Goal: Information Seeking & Learning: Learn about a topic

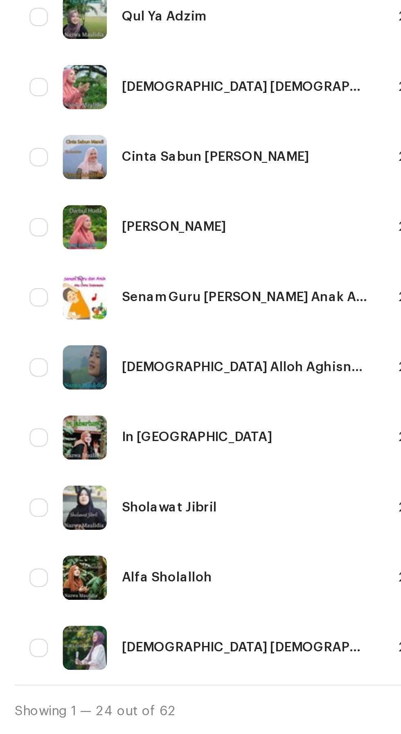
scroll to position [194, 0]
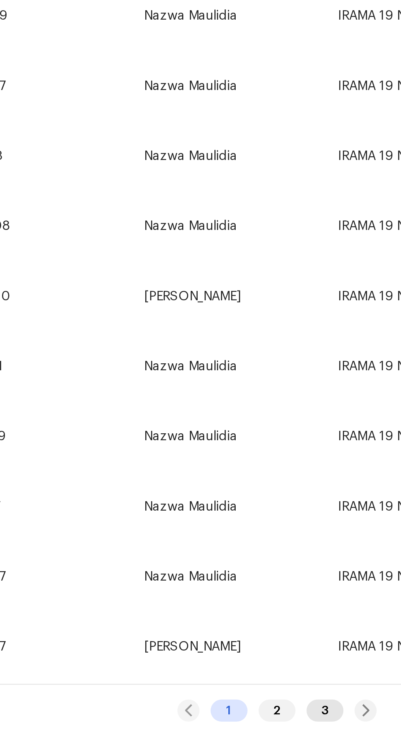
click at [344, 722] on div "3" at bounding box center [343, 724] width 16 height 10
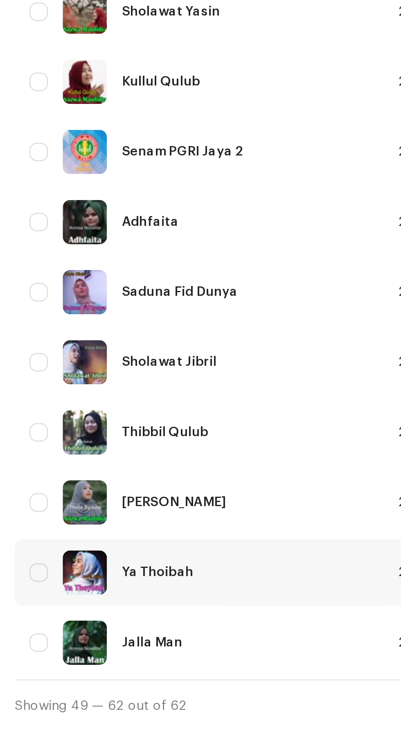
click at [79, 543] on div "Ya Thoibah" at bounding box center [70, 545] width 32 height 6
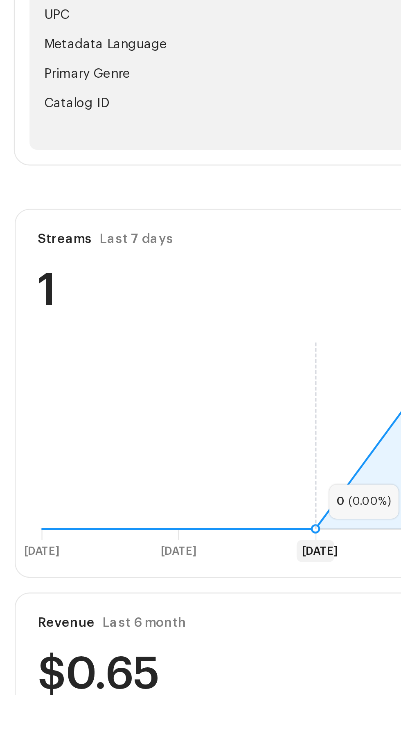
scroll to position [69, 0]
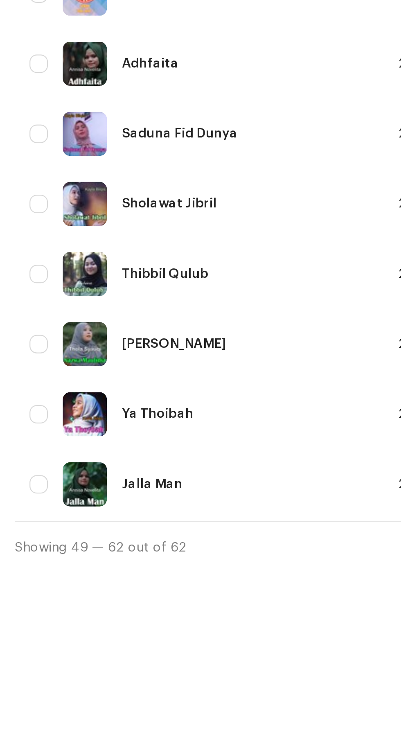
scroll to position [63, 0]
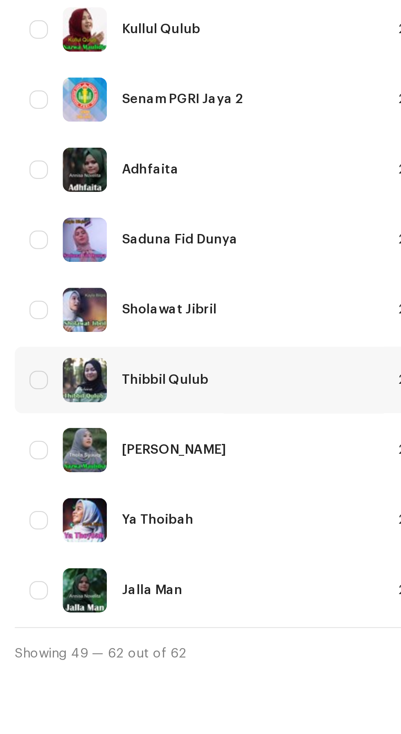
click at [87, 424] on div "Thibbil Qulub" at bounding box center [73, 427] width 38 height 6
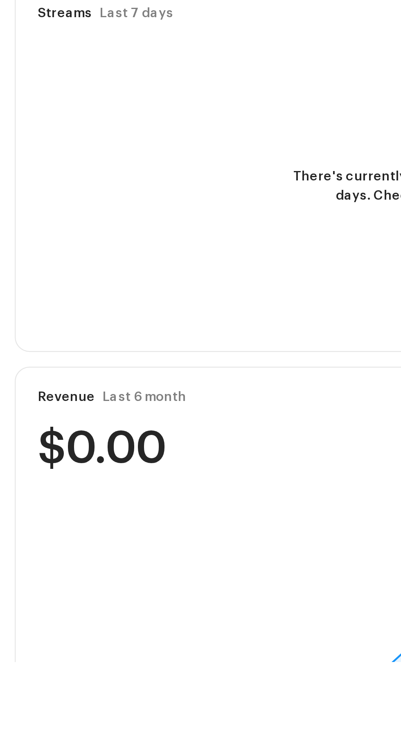
scroll to position [69, 0]
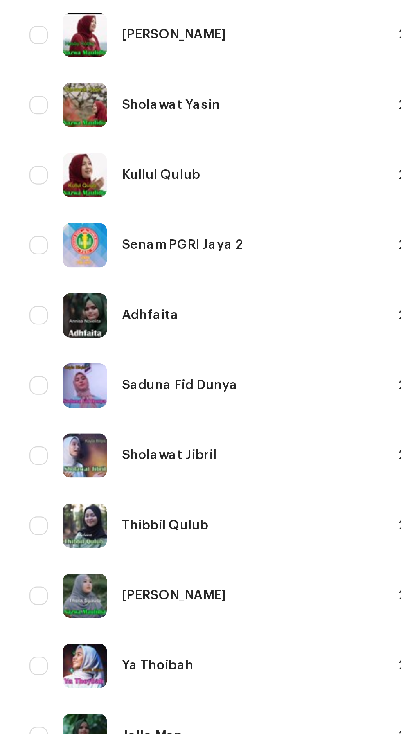
scroll to position [63, 0]
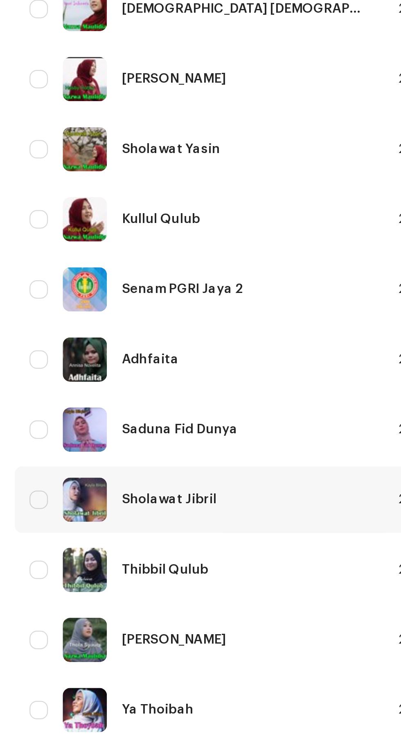
click at [88, 393] on div "Sholawat Jibril" at bounding box center [75, 396] width 42 height 6
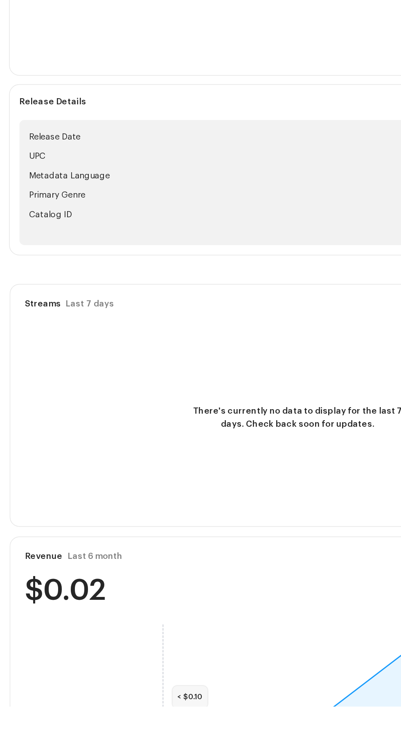
scroll to position [69, 0]
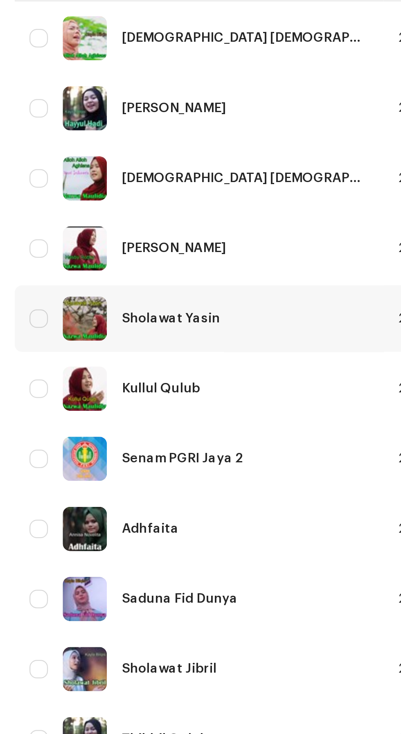
click at [92, 294] on div "Sholawat Yasin" at bounding box center [76, 297] width 44 height 6
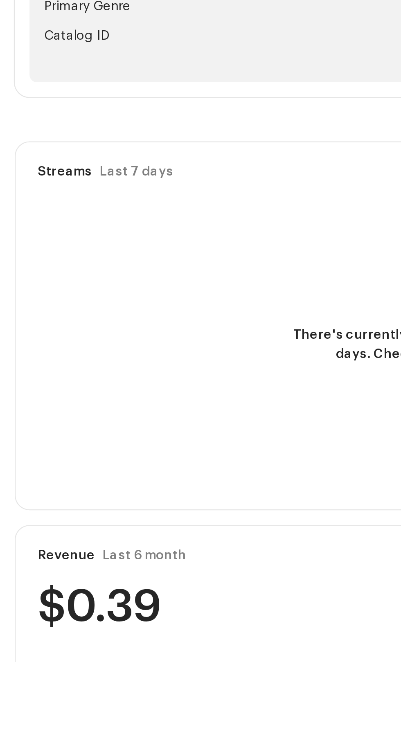
scroll to position [18, 0]
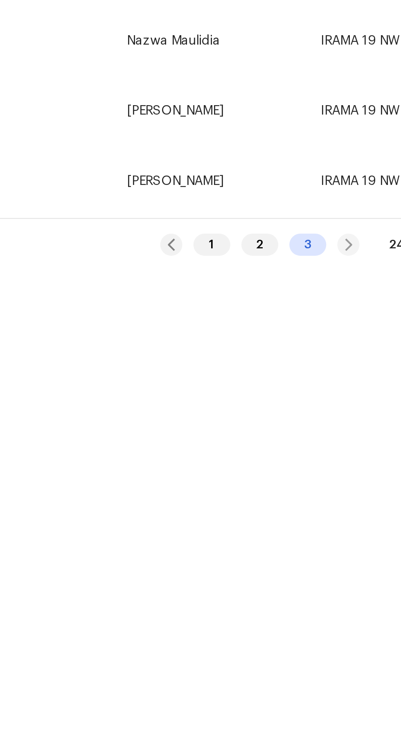
scroll to position [56, 0]
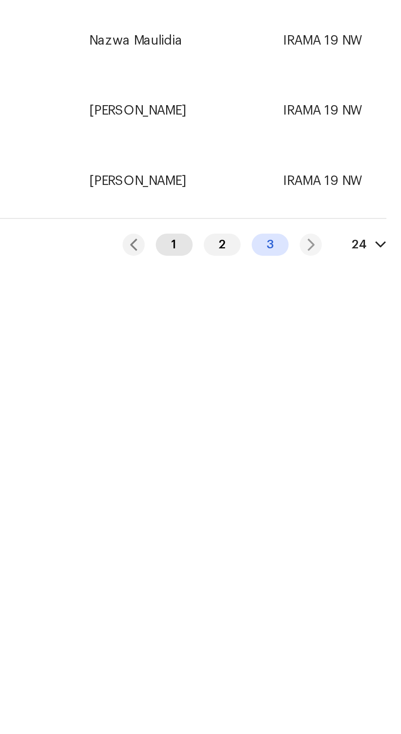
click at [298, 551] on div "1" at bounding box center [300, 549] width 16 height 10
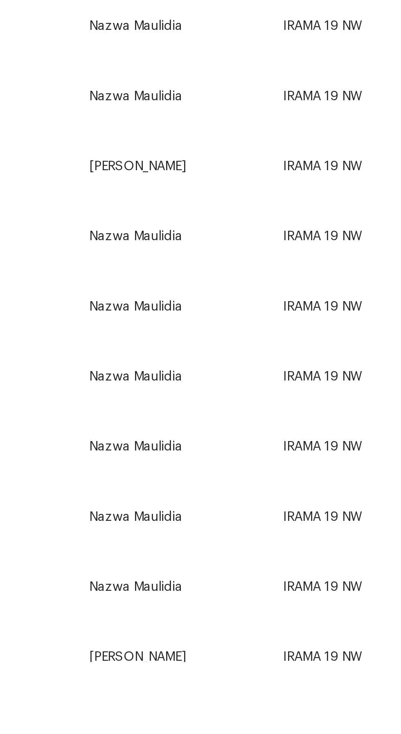
scroll to position [137, 0]
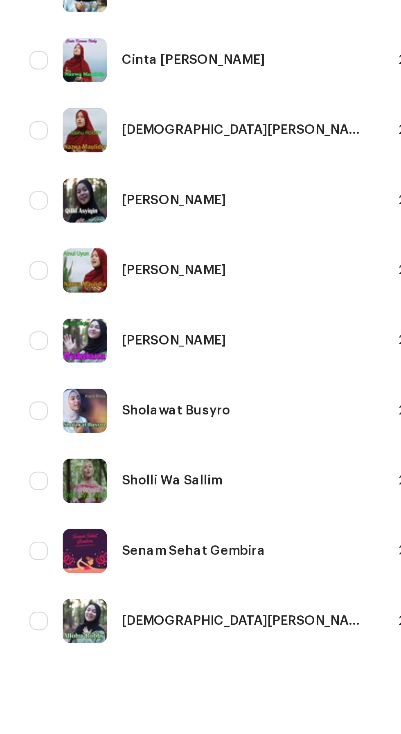
scroll to position [47, 0]
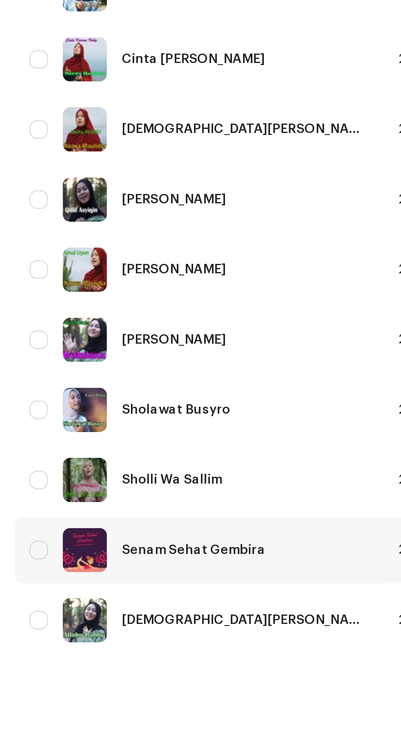
click at [103, 692] on div "Senam Sehat Gembira" at bounding box center [88, 684] width 151 height 20
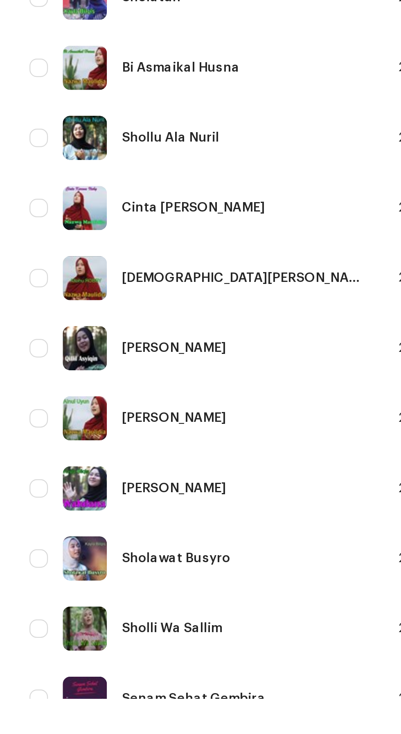
scroll to position [137, 0]
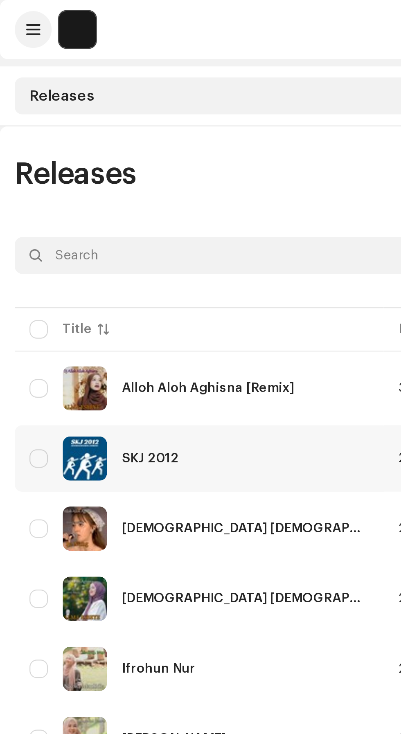
click at [77, 203] on div "SKJ 2012" at bounding box center [66, 203] width 25 height 6
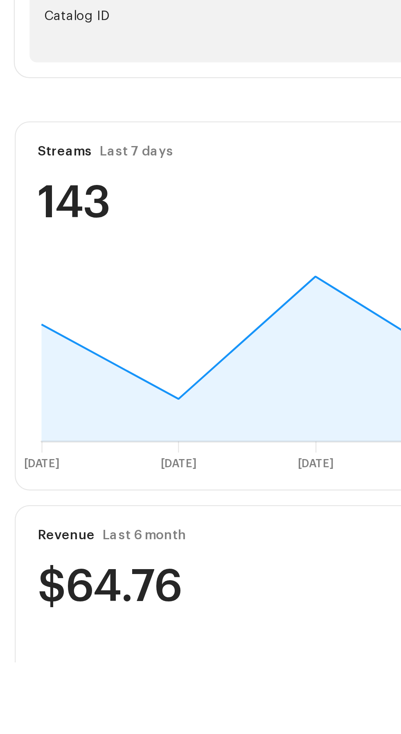
scroll to position [69, 0]
